Goal: Task Accomplishment & Management: Complete application form

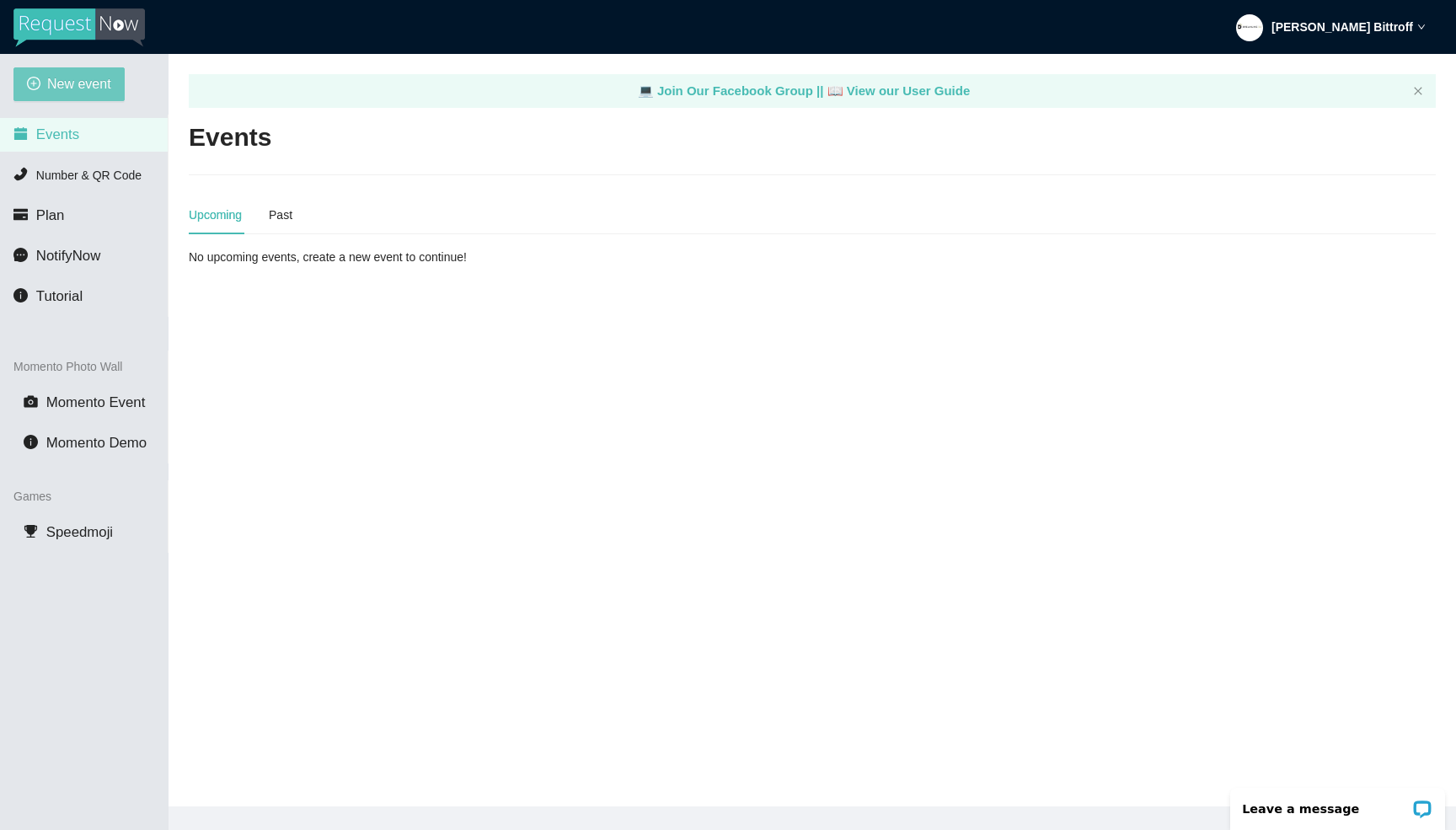
click at [96, 86] on span "New event" at bounding box center [80, 84] width 64 height 21
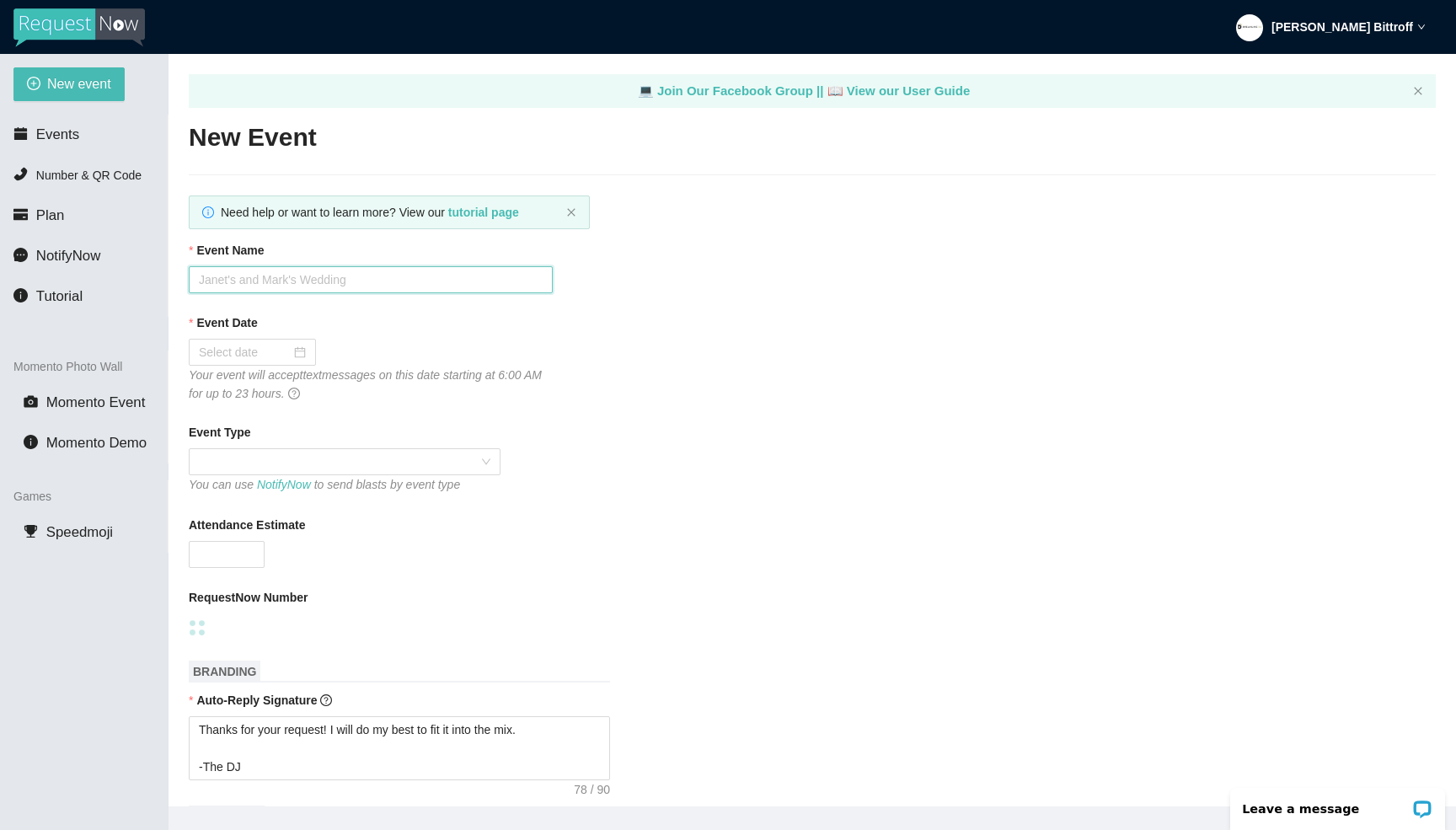
click at [326, 278] on input "Event Name" at bounding box center [370, 280] width 364 height 27
paste input "[PERSON_NAME] & [PERSON_NAME]'s Wedding"
type input "[PERSON_NAME] & [PERSON_NAME]'s Wedding"
click at [233, 360] on input "Event Date" at bounding box center [245, 352] width 91 height 18
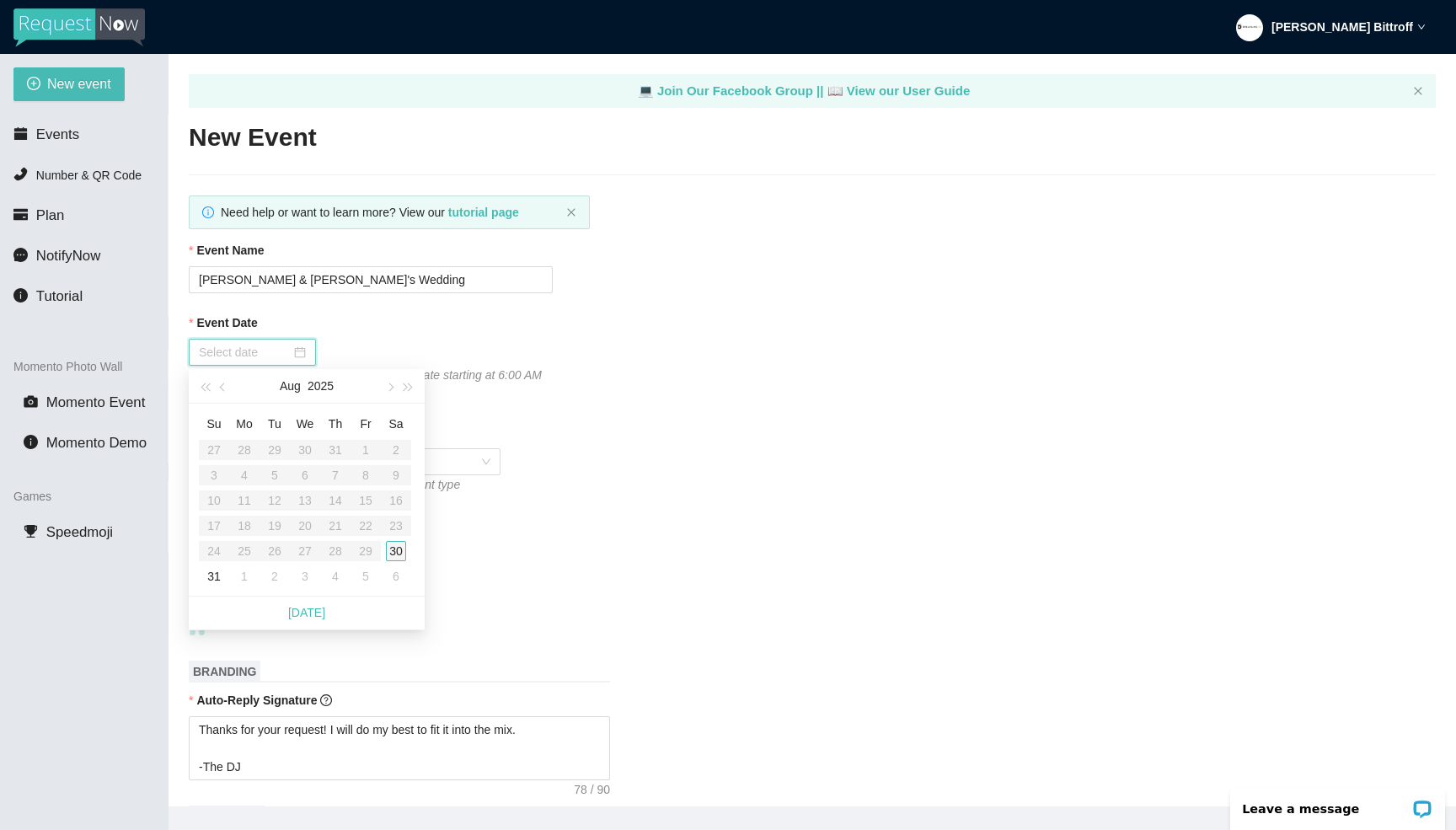
type input "[DATE]"
click at [395, 546] on div "30" at bounding box center [396, 550] width 20 height 20
type textarea "Thanks for your request! I will do my best to fit it into the mix. -The DJ"
type textarea "Thanks for an awesome night! Thanks for your requests, and get home safe. 🎉 -Dr…"
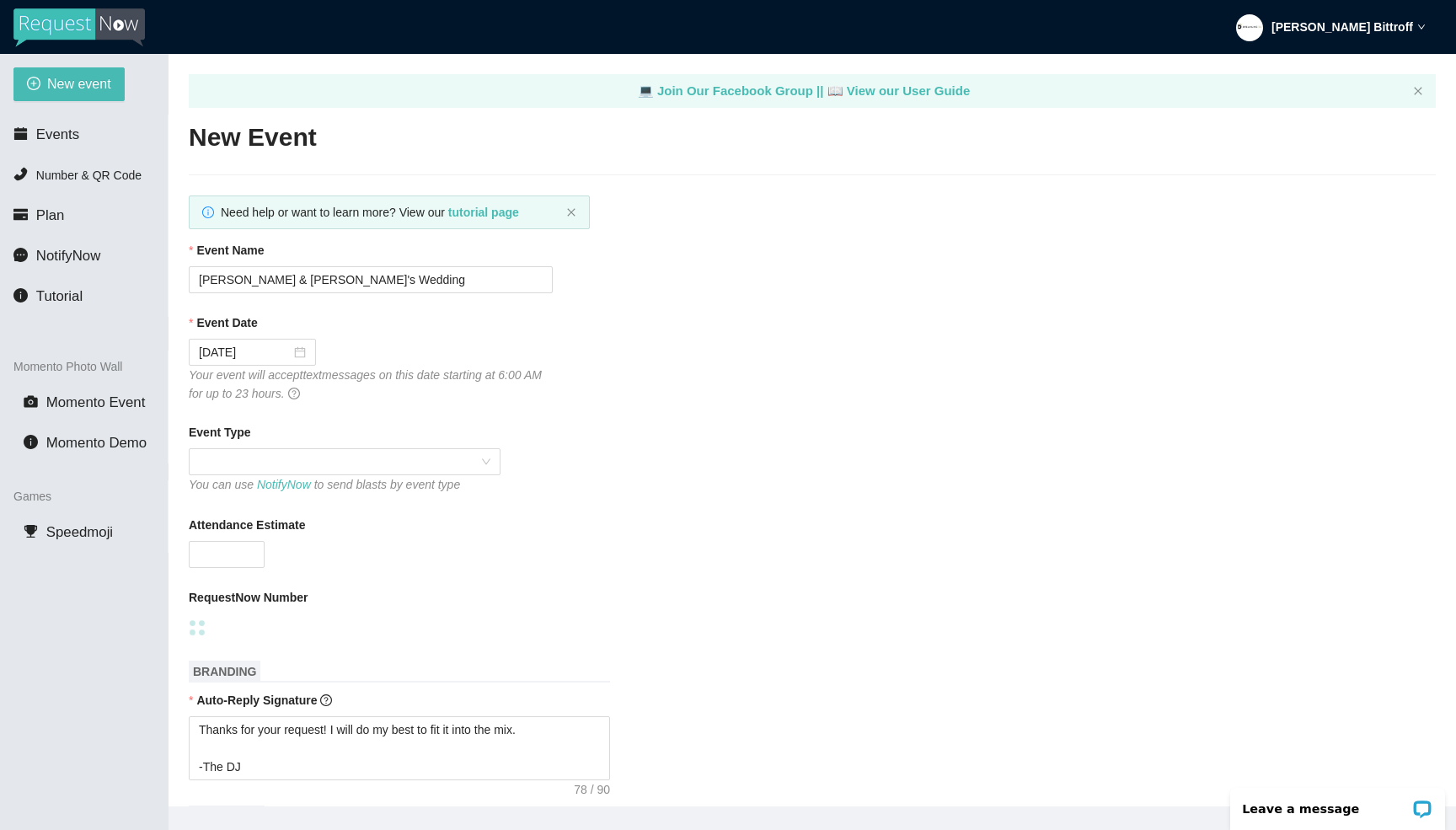
click at [384, 334] on div "Event Date" at bounding box center [812, 326] width 1247 height 25
click at [313, 470] on span at bounding box center [345, 462] width 292 height 25
type textarea "Thanks for your request! I will do my best to fit it into the mix. -The DJ"
type textarea "Thanks for an awesome night! Thanks for your requests, and get home safe. 🎉 -Dr…"
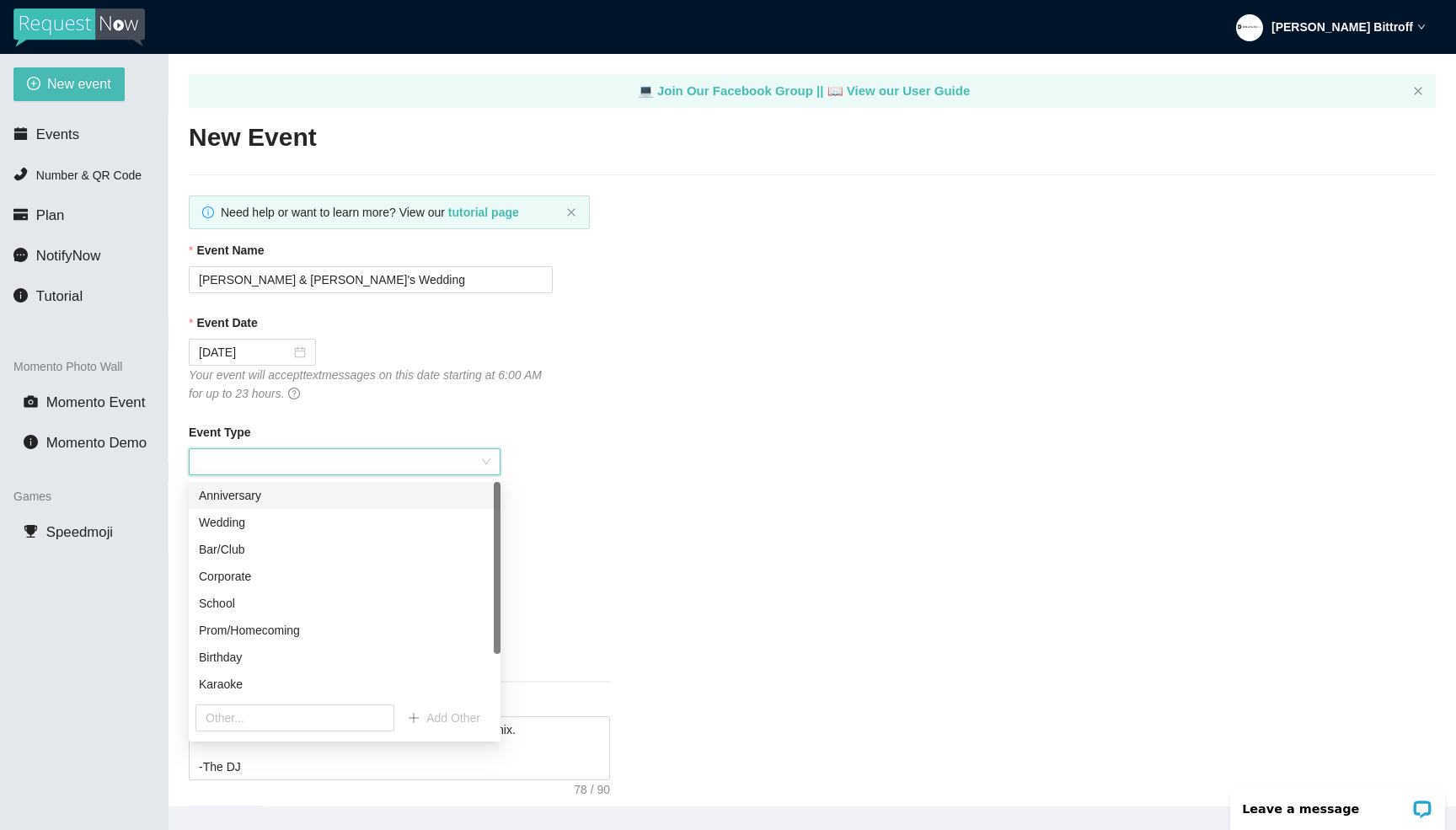
type textarea "Thanks for your request! I will do my best to fit it into the mix. -The DJ"
type textarea "Thanks for an awesome night! Thanks for your requests, and get home safe. 🎉 -Dr…"
click at [263, 513] on div "Wedding" at bounding box center [345, 522] width 292 height 18
type textarea "Thanks for your request! I will do my best to fit it into the mix. -The DJ"
type textarea "Thanks for an awesome night! Thanks for your requests, and get home safe. 🎉 -Dr…"
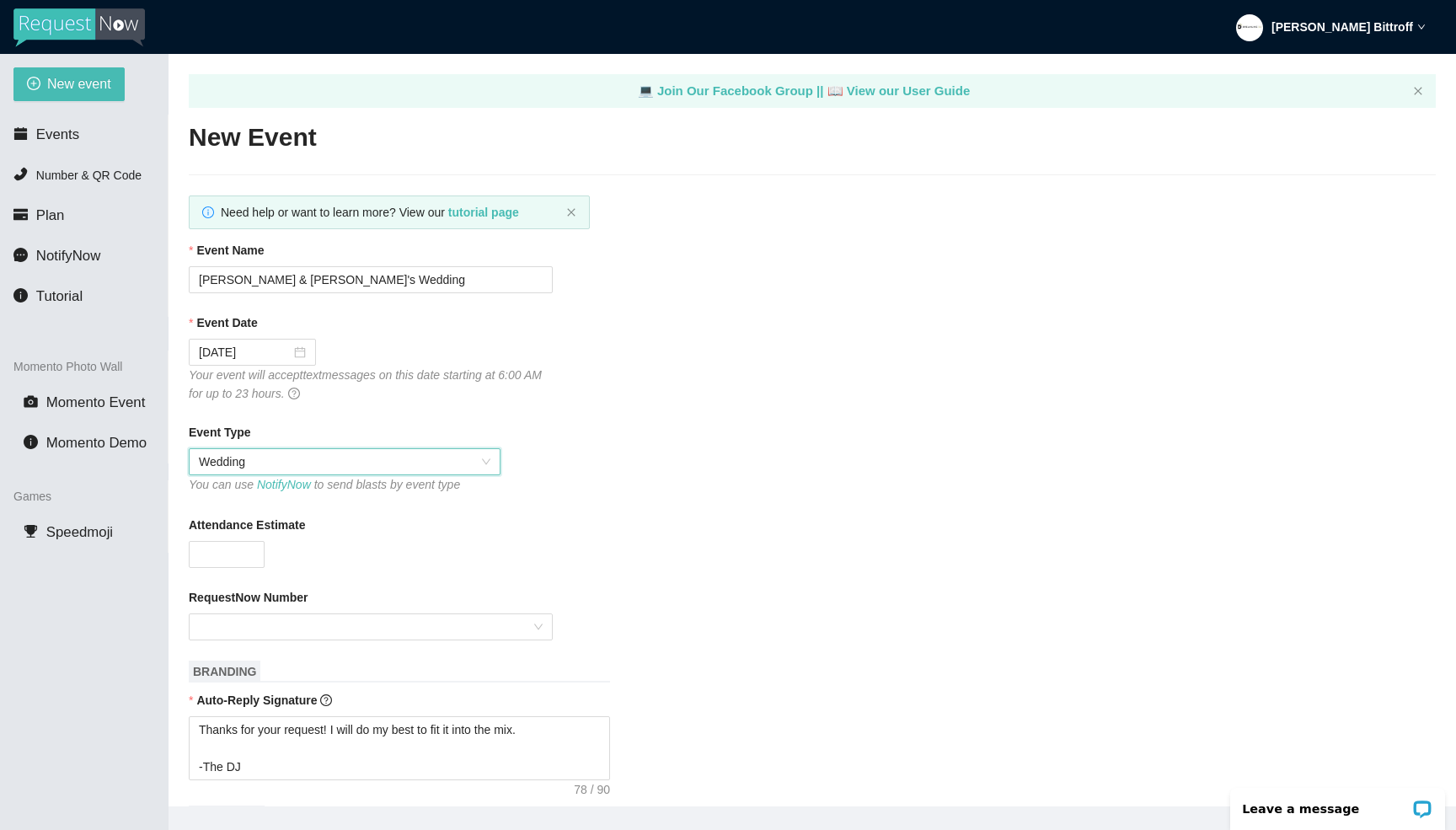
type textarea "Thanks for your request! I will do my best to fit it into the mix. -The DJ"
type textarea "Thanks for an awesome night! Thanks for your requests, and get home safe. 🎉 -Dr…"
click at [232, 552] on input "Attendance Estimate" at bounding box center [226, 554] width 74 height 25
type input "150"
click at [276, 619] on input "RequestNow Number" at bounding box center [364, 627] width 331 height 25
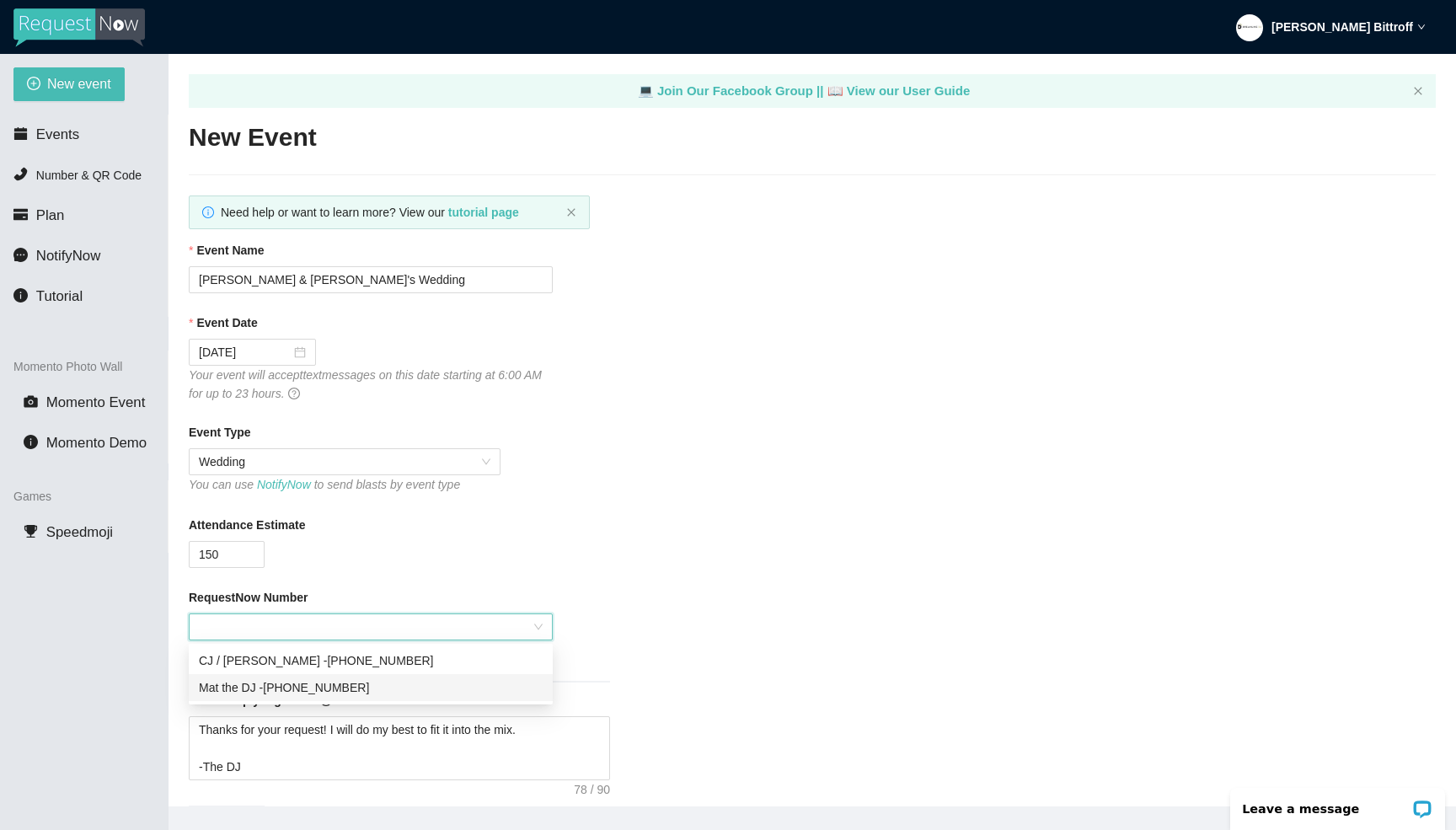
click at [275, 685] on div "Mat the DJ - [PHONE_NUMBER]" at bounding box center [371, 687] width 344 height 18
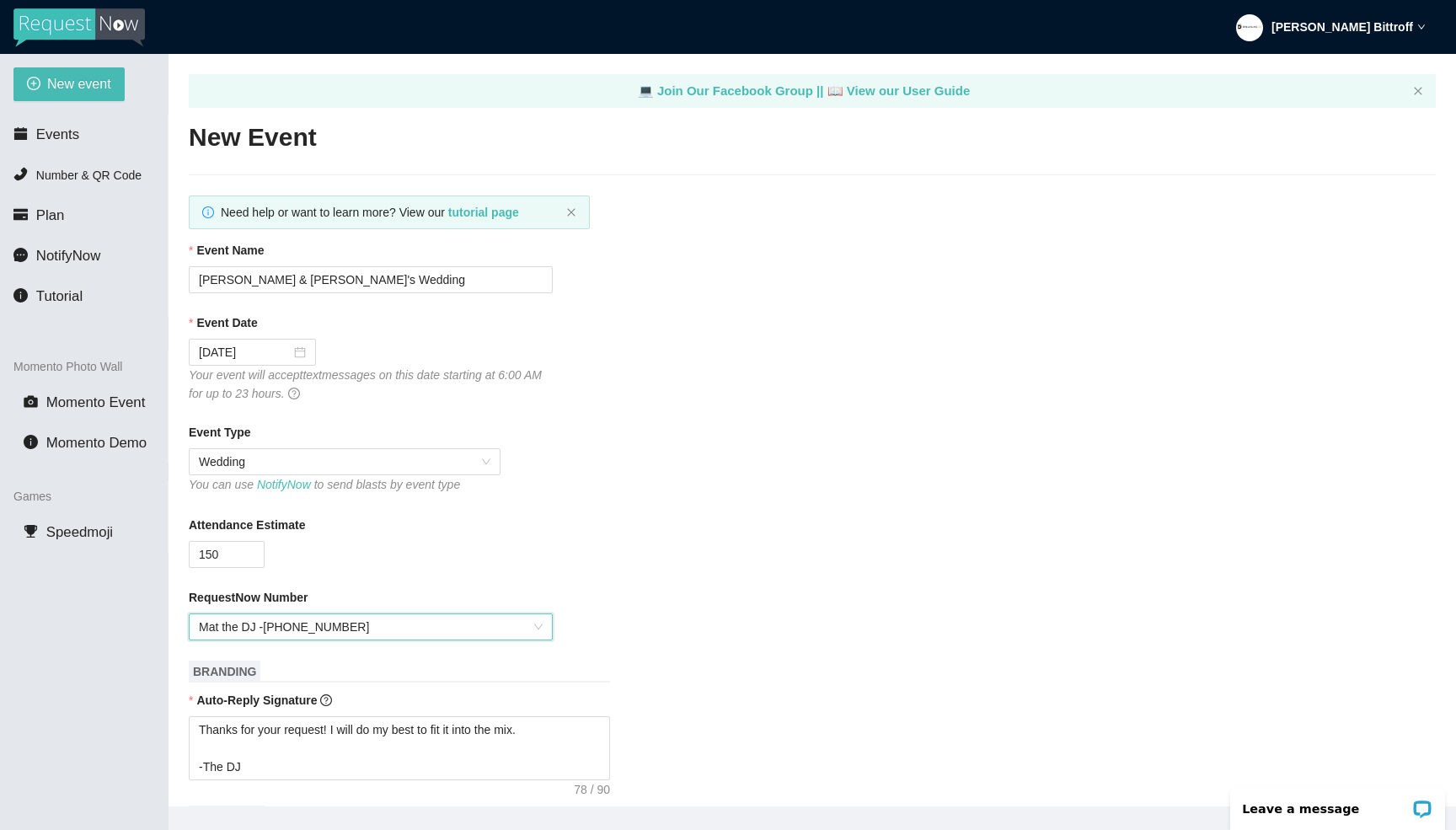
click at [433, 540] on div "Attendance Estimate" at bounding box center [812, 528] width 1247 height 25
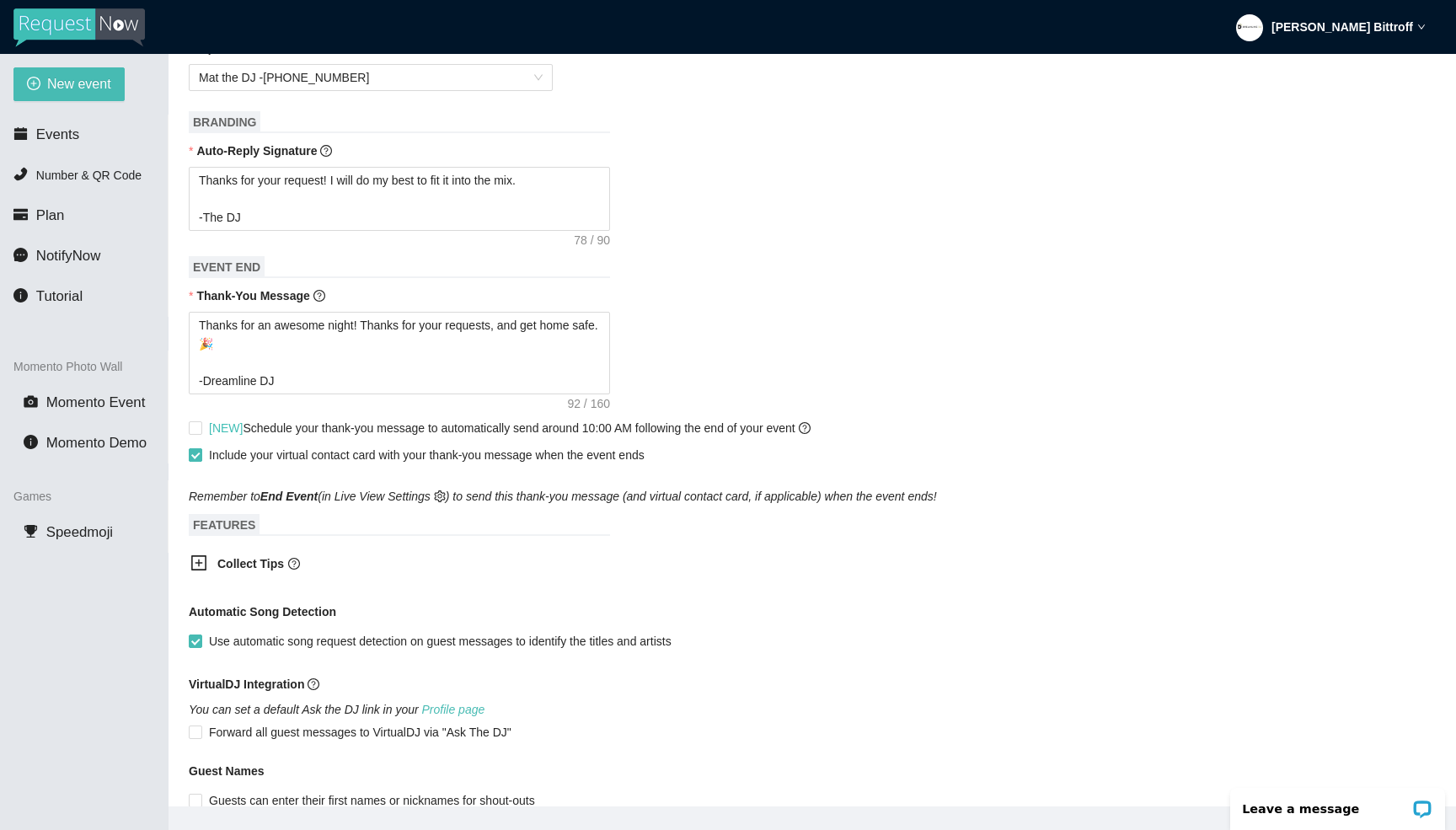
scroll to position [740, 0]
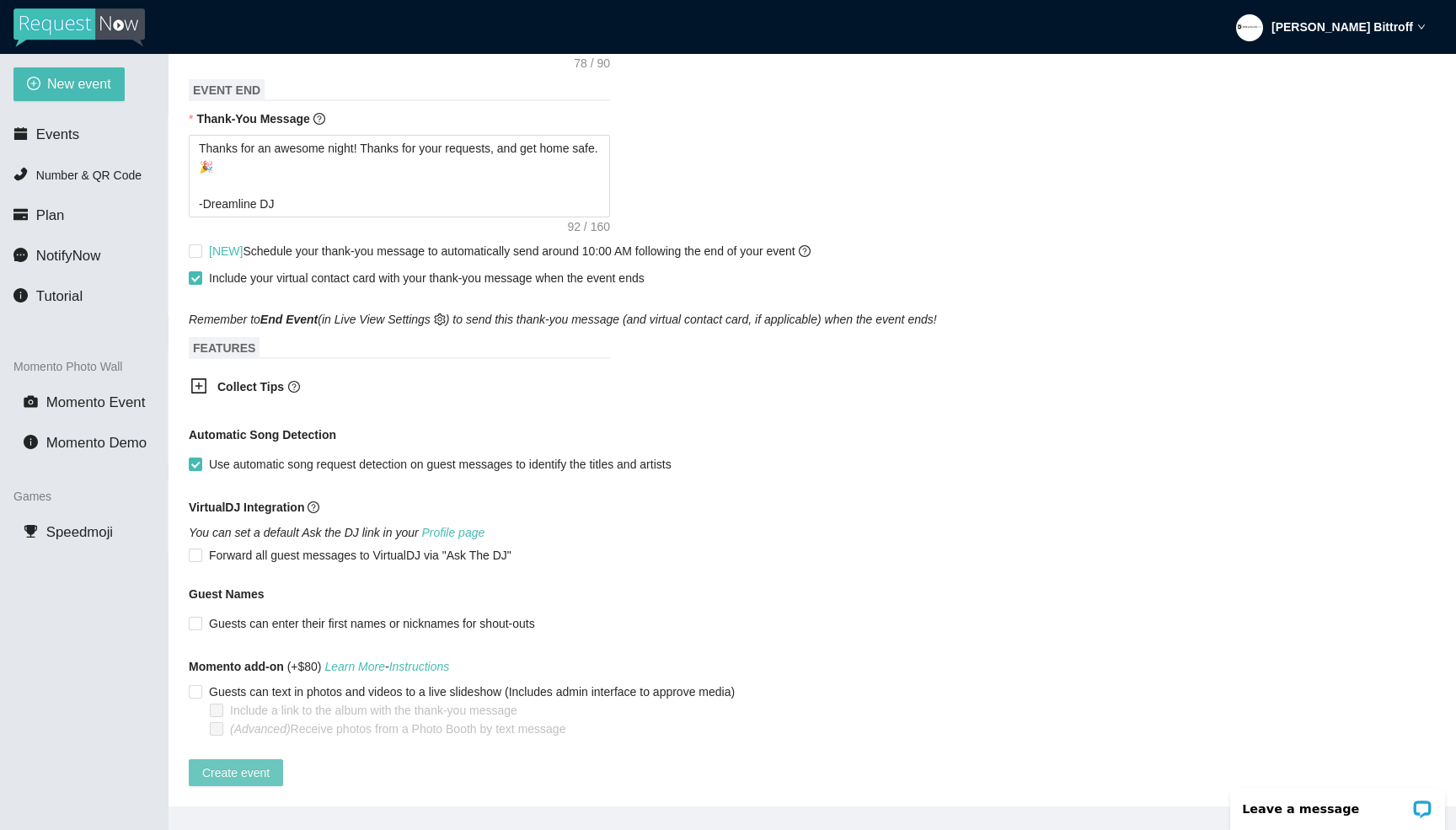
click at [257, 763] on span "Create event" at bounding box center [235, 772] width 67 height 18
type textarea "Thanks for your request! I will do my best to fit it into the mix. -The DJ"
type textarea "Thanks for an awesome night! Thanks for your requests, and get home safe. 🎉 -Dr…"
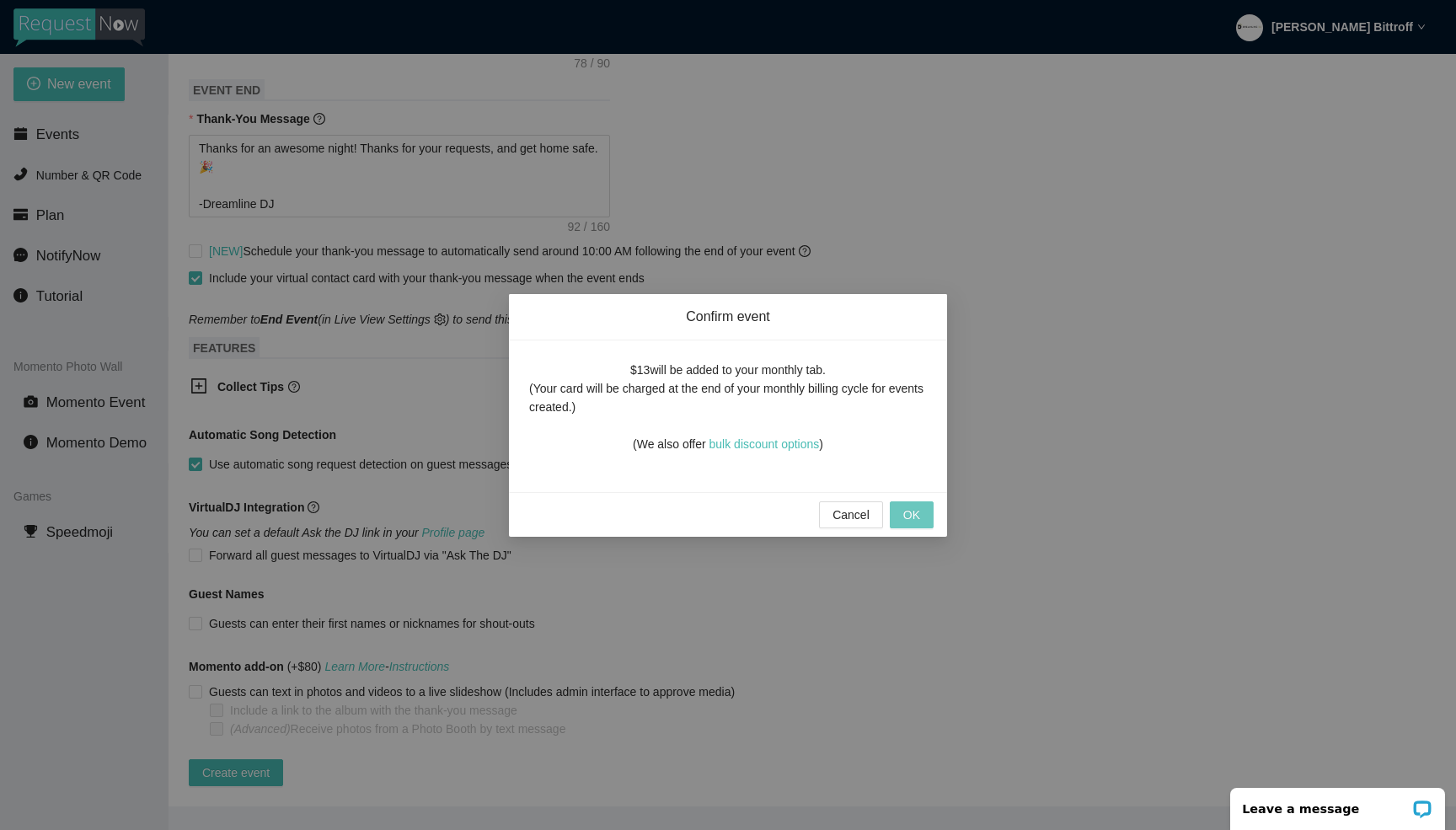
click at [909, 516] on span "OK" at bounding box center [911, 514] width 17 height 18
type textarea "Thanks for your request! I will do my best to fit it into the mix. -The DJ"
type textarea "Thanks for an awesome night! Thanks for your requests, and get home safe. 🎉 -Dr…"
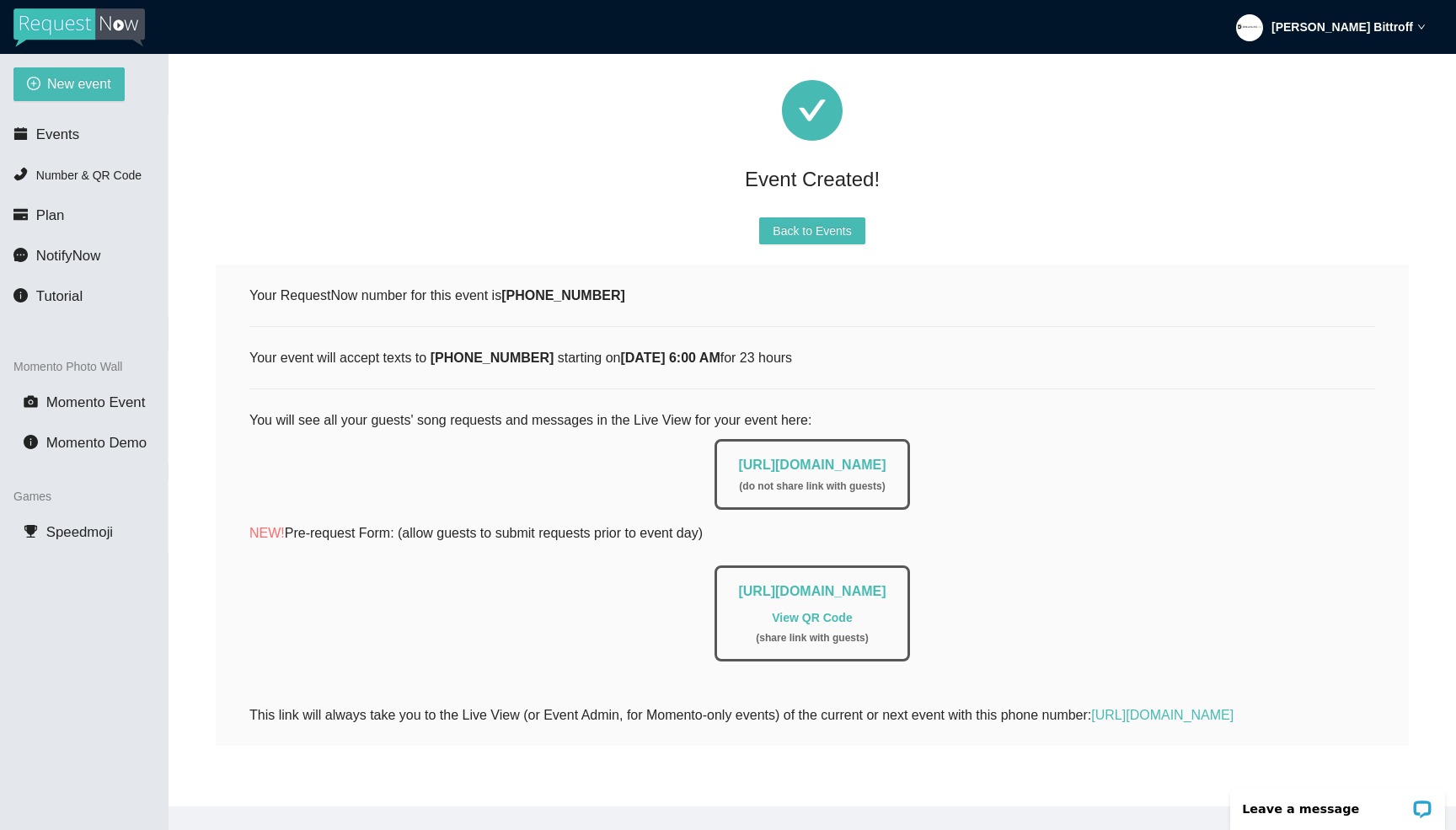
scroll to position [93, 0]
click at [837, 458] on link "[URL][DOMAIN_NAME]" at bounding box center [812, 465] width 148 height 15
